Goal: Go to known website: Access a specific website the user already knows

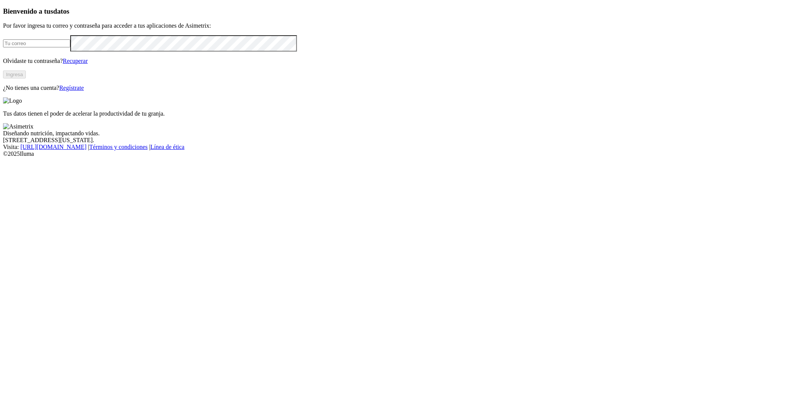
type input "[EMAIL_ADDRESS][PERSON_NAME][DOMAIN_NAME]"
drag, startPoint x: 162, startPoint y: 218, endPoint x: 160, endPoint y: 214, distance: 3.9
click at [26, 79] on button "Ingresa" at bounding box center [14, 75] width 23 height 8
